Goal: Task Accomplishment & Management: Manage account settings

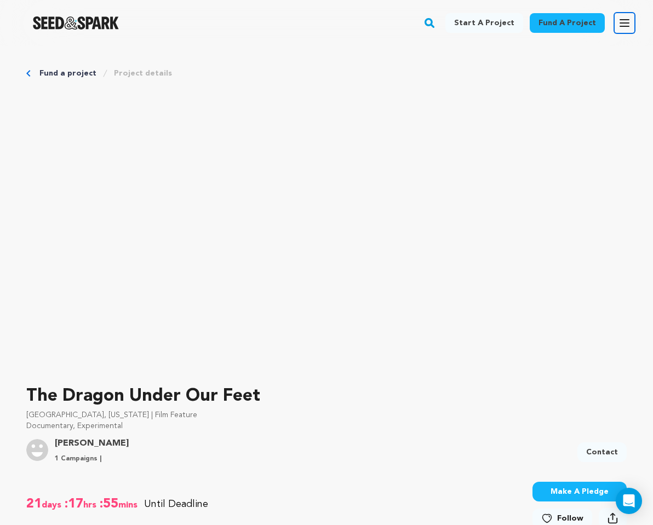
click at [620, 26] on icon "button" at bounding box center [624, 23] width 9 height 7
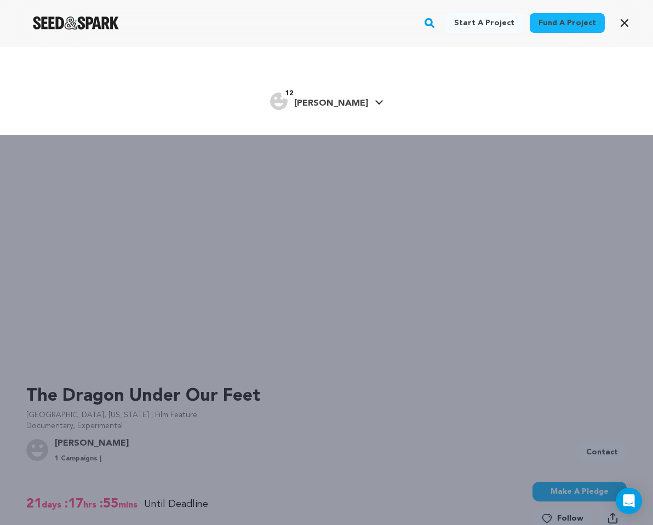
click at [584, 24] on link "Fund a project" at bounding box center [566, 23] width 75 height 20
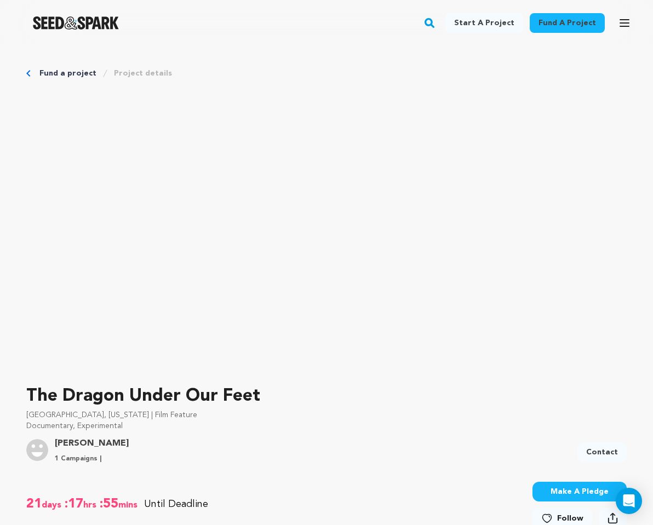
click at [581, 22] on link "Fund a project" at bounding box center [566, 23] width 75 height 20
click at [615, 24] on button "Open main menu" at bounding box center [624, 23] width 22 height 22
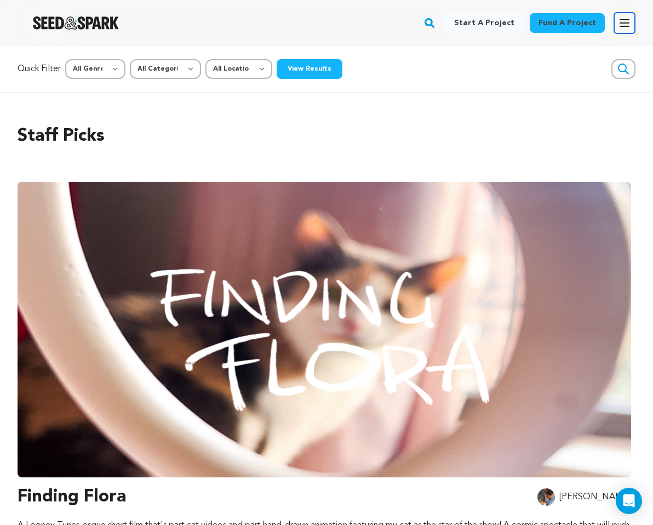
click at [622, 16] on icon "button" at bounding box center [624, 22] width 13 height 13
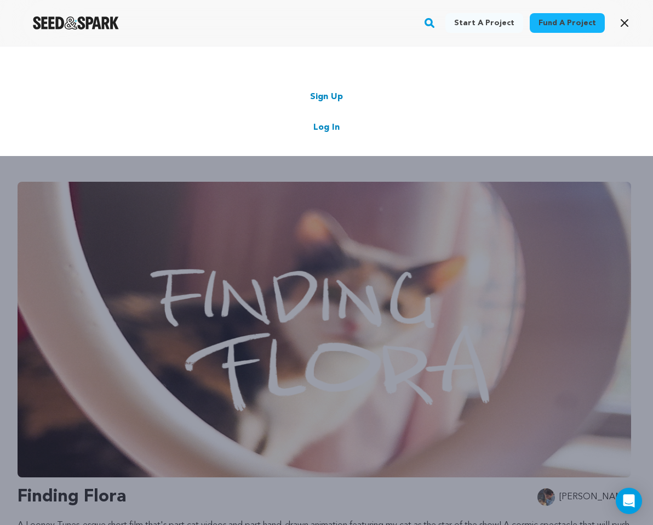
click at [315, 126] on link "Log In" at bounding box center [326, 127] width 26 height 13
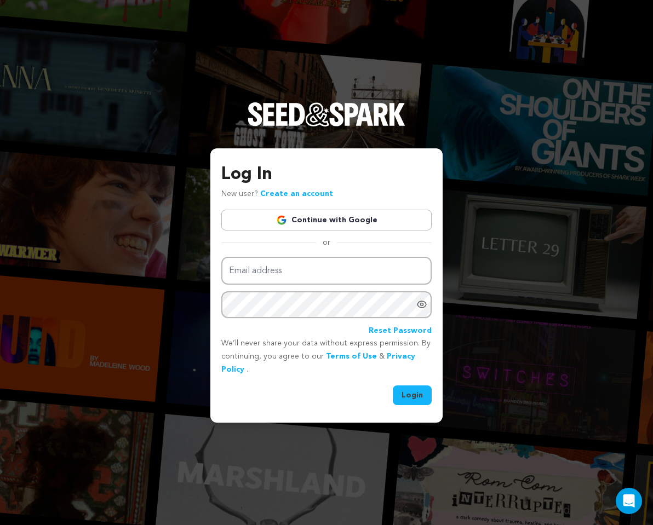
click at [353, 219] on link "Continue with Google" at bounding box center [326, 220] width 210 height 21
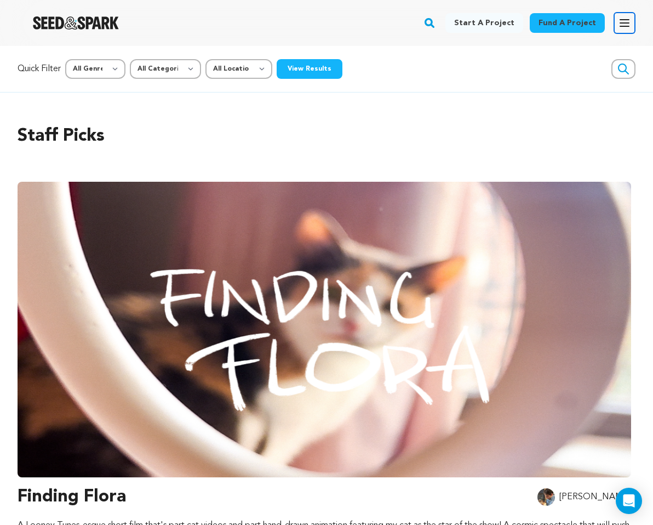
click at [618, 24] on icon "button" at bounding box center [624, 22] width 13 height 13
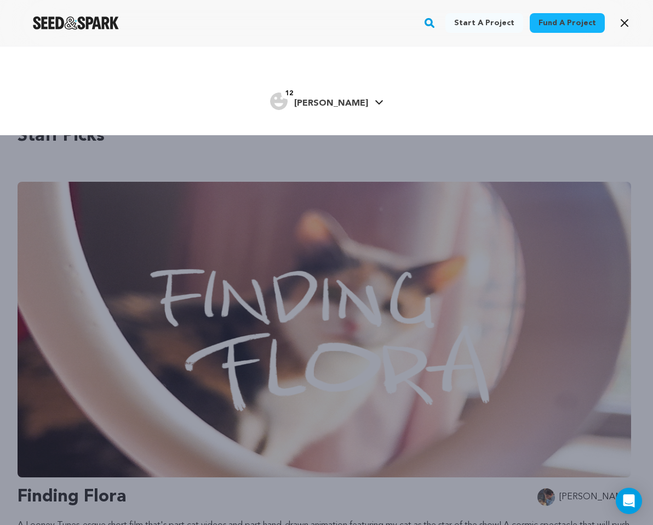
click at [330, 103] on span "[PERSON_NAME]" at bounding box center [331, 103] width 74 height 9
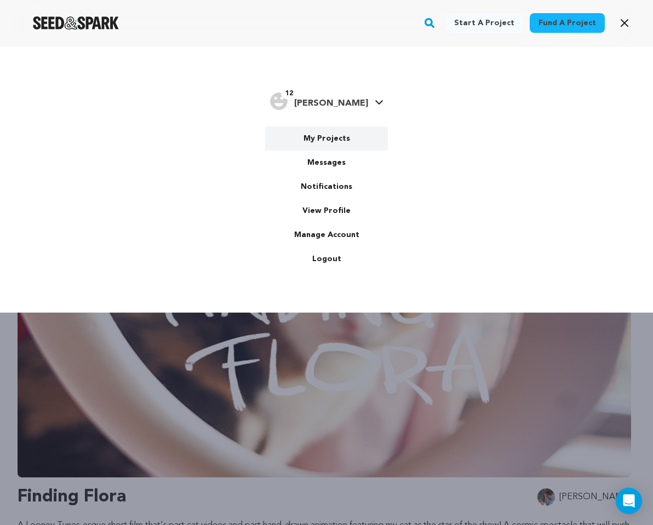
click at [330, 137] on link "My Projects" at bounding box center [326, 138] width 123 height 24
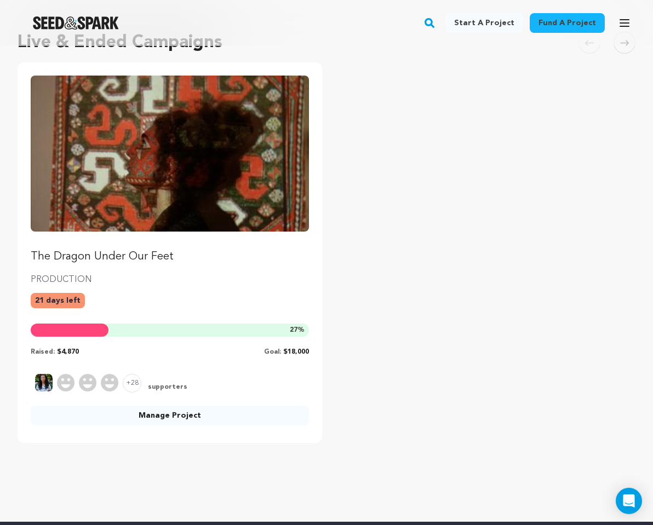
scroll to position [126, 0]
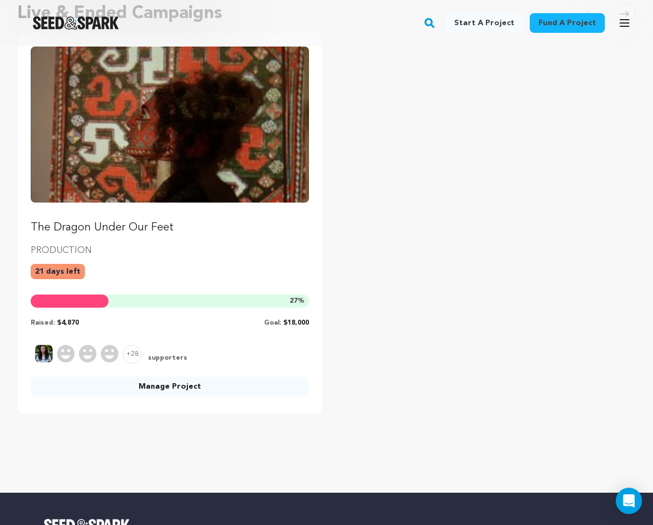
click at [171, 191] on img "Fund The Dragon Under Our Feet" at bounding box center [170, 125] width 278 height 156
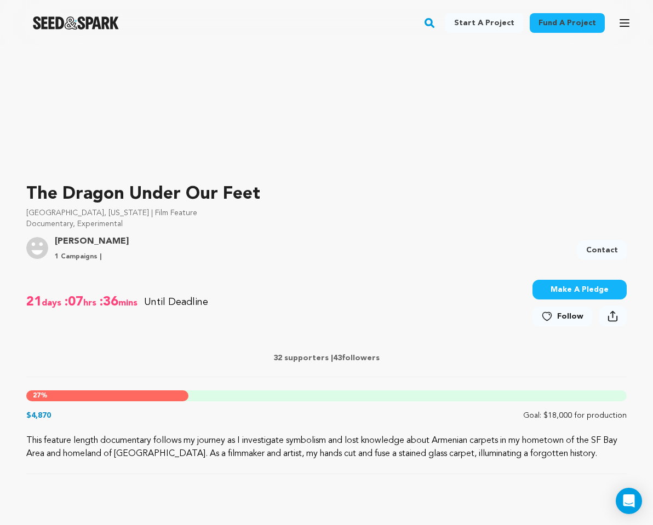
scroll to position [218, 0]
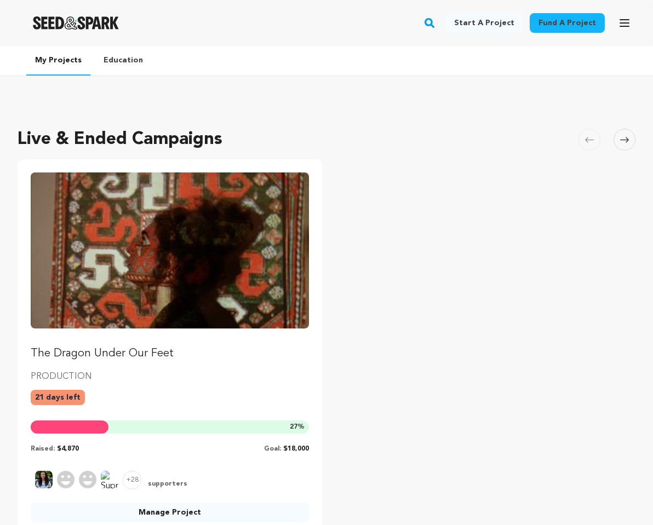
scroll to position [126, 0]
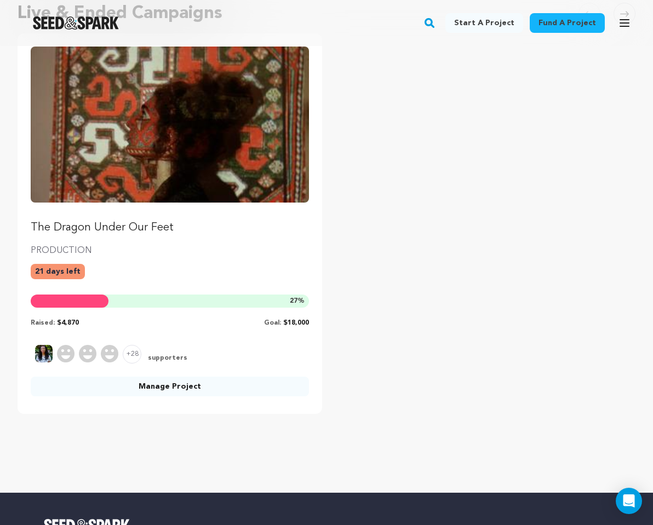
click at [160, 391] on link "Manage Project" at bounding box center [170, 387] width 278 height 20
